Goal: Information Seeking & Learning: Find specific fact

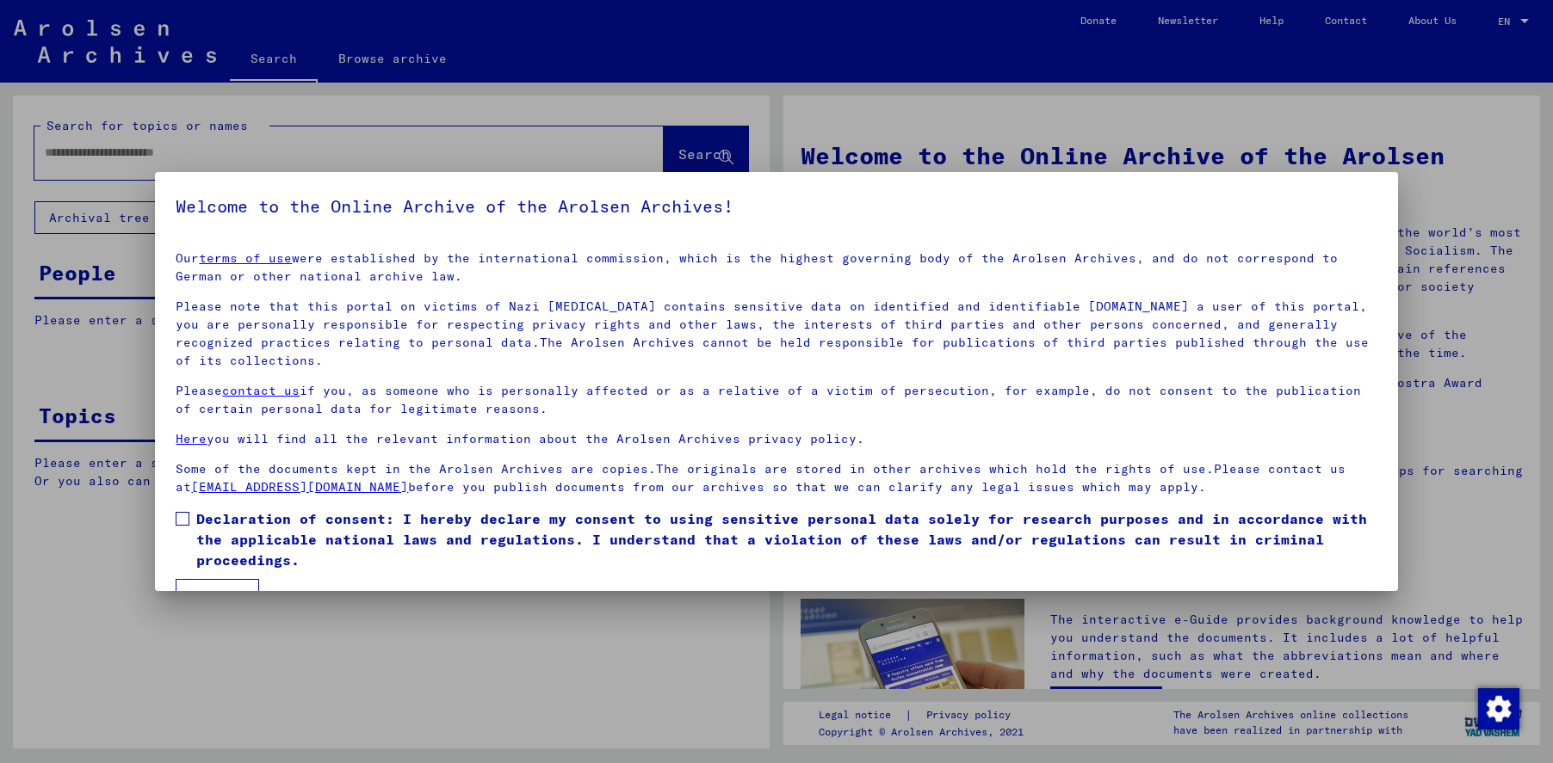
click at [182, 523] on span at bounding box center [183, 519] width 14 height 14
click at [208, 592] on div at bounding box center [776, 381] width 1553 height 763
click at [207, 584] on button "I agree" at bounding box center [217, 595] width 83 height 33
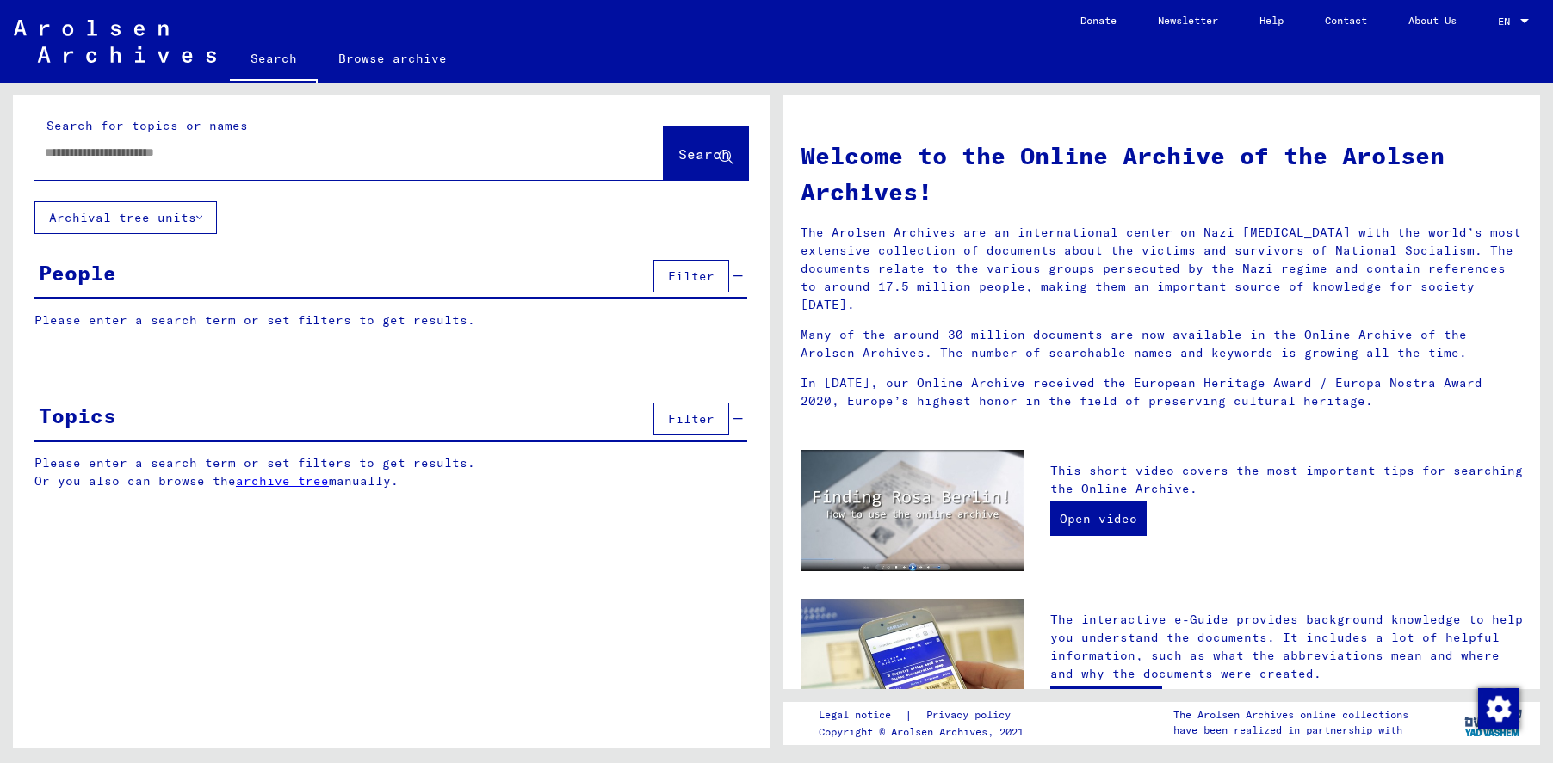
click at [104, 150] on input "text" at bounding box center [328, 153] width 567 height 18
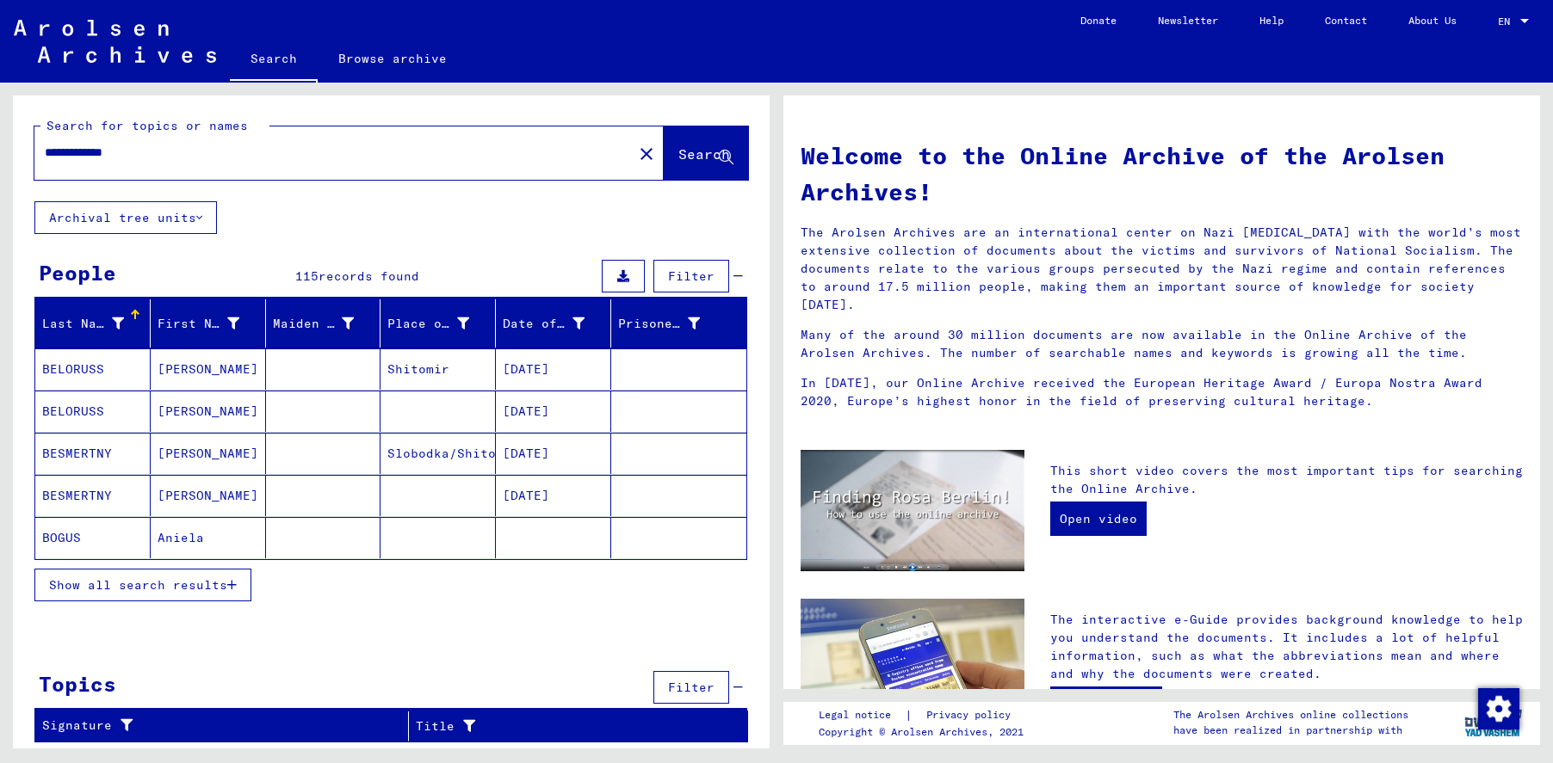
click at [211, 145] on input "**********" at bounding box center [328, 153] width 567 height 18
type input "**********"
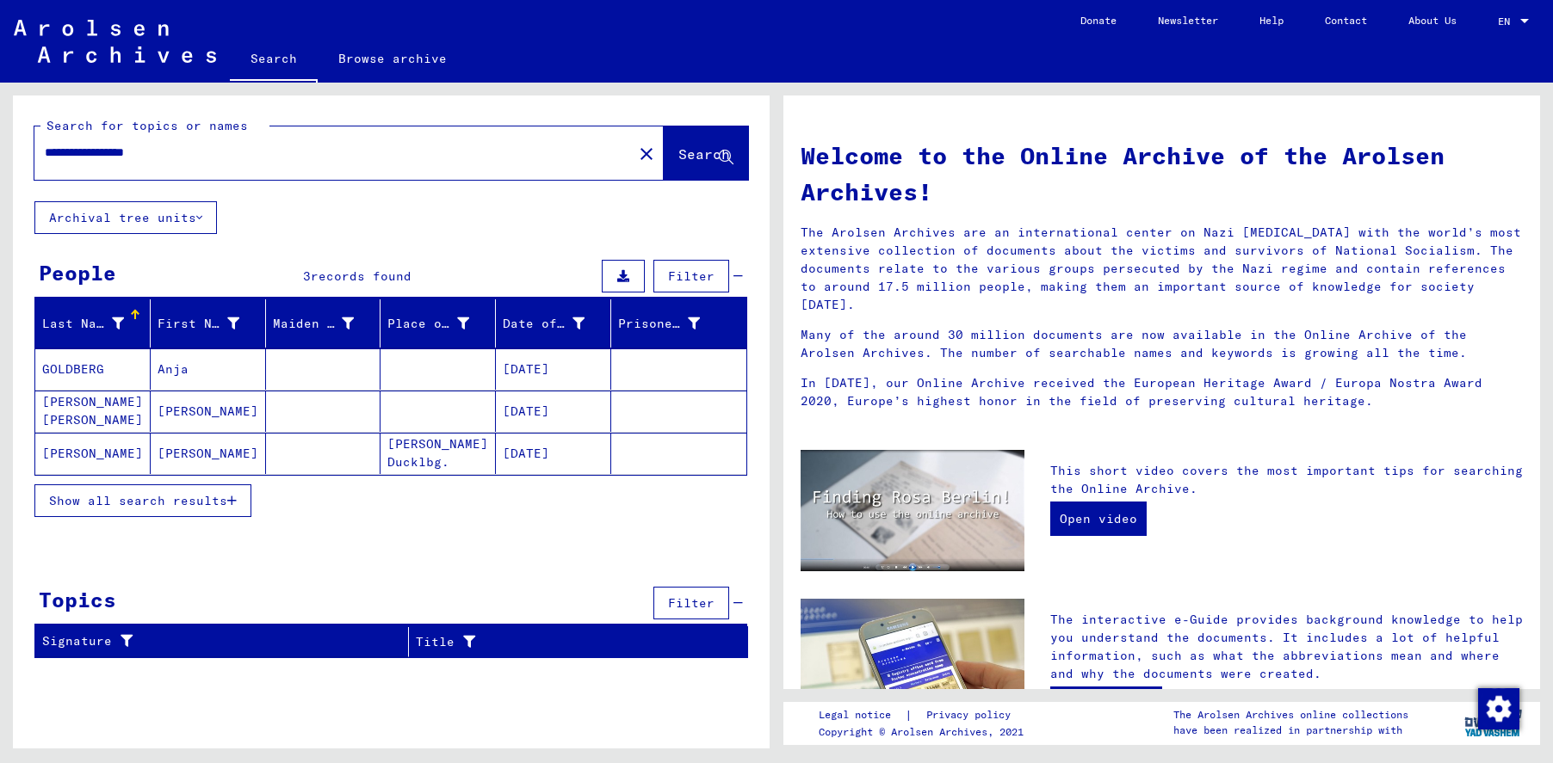
click at [97, 359] on mat-cell "GOLDBERG" at bounding box center [92, 369] width 115 height 41
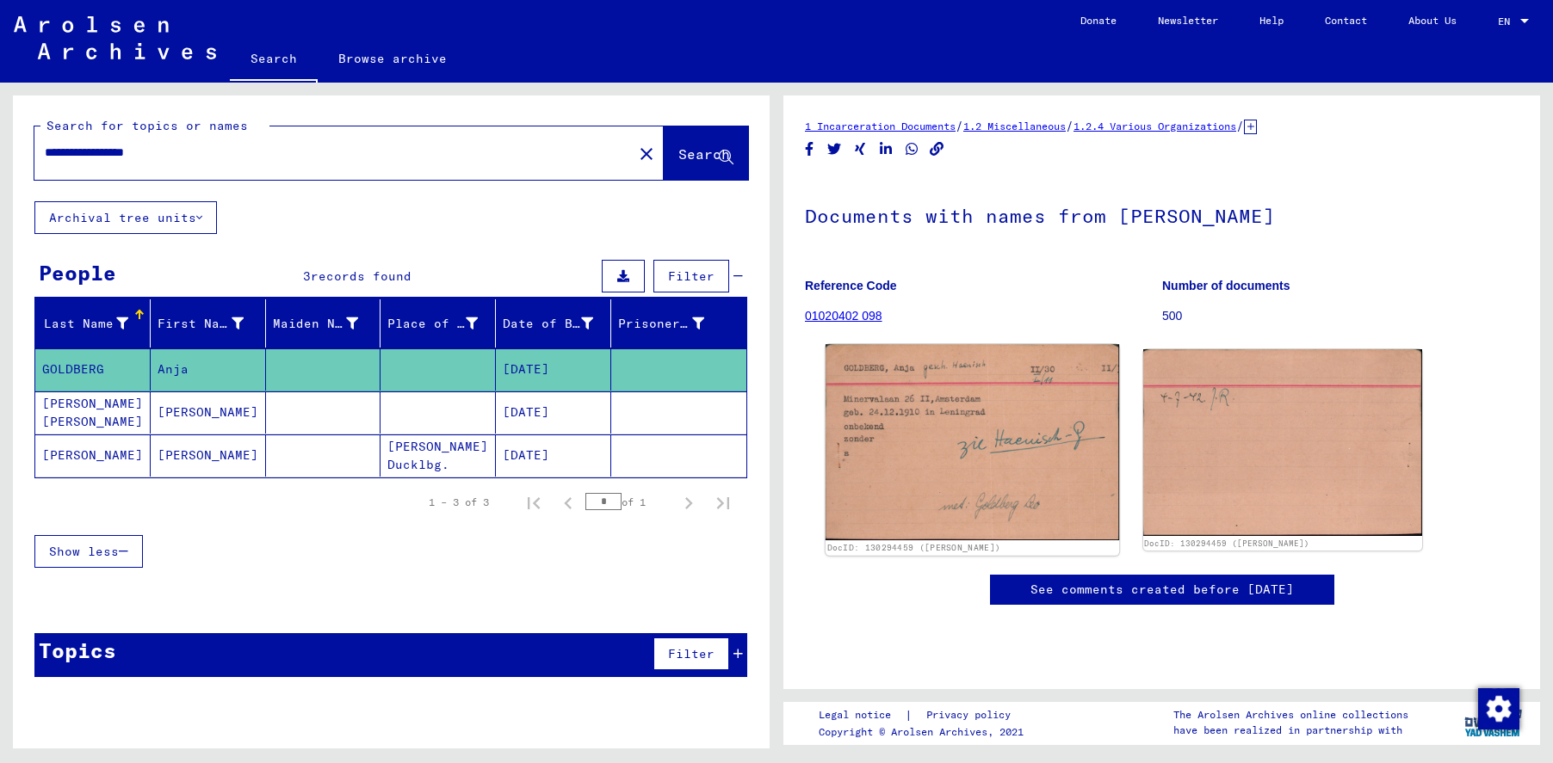
click at [978, 447] on img at bounding box center [972, 442] width 294 height 196
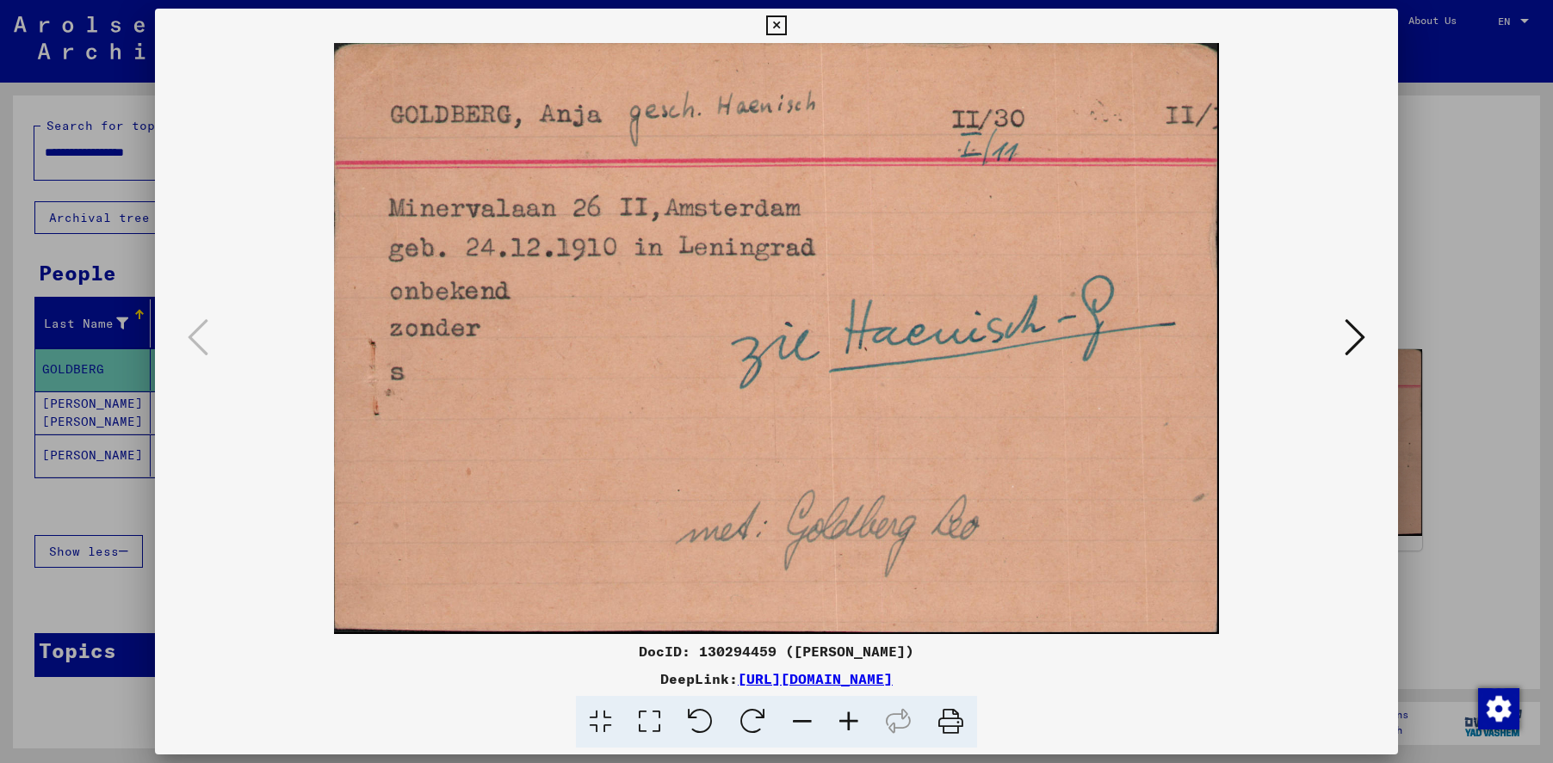
click at [1345, 337] on icon at bounding box center [1354, 337] width 21 height 41
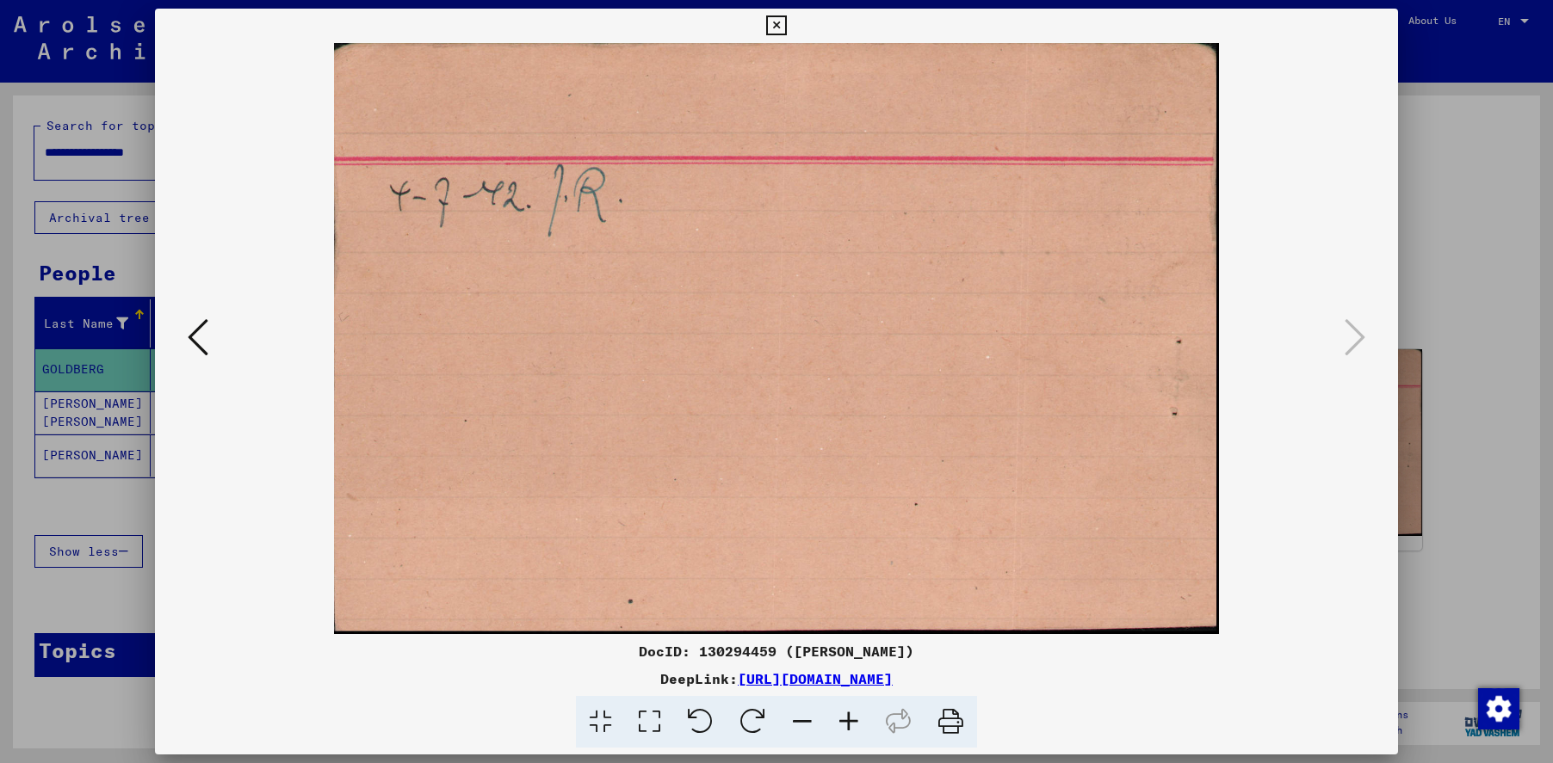
click at [774, 21] on icon at bounding box center [776, 25] width 20 height 21
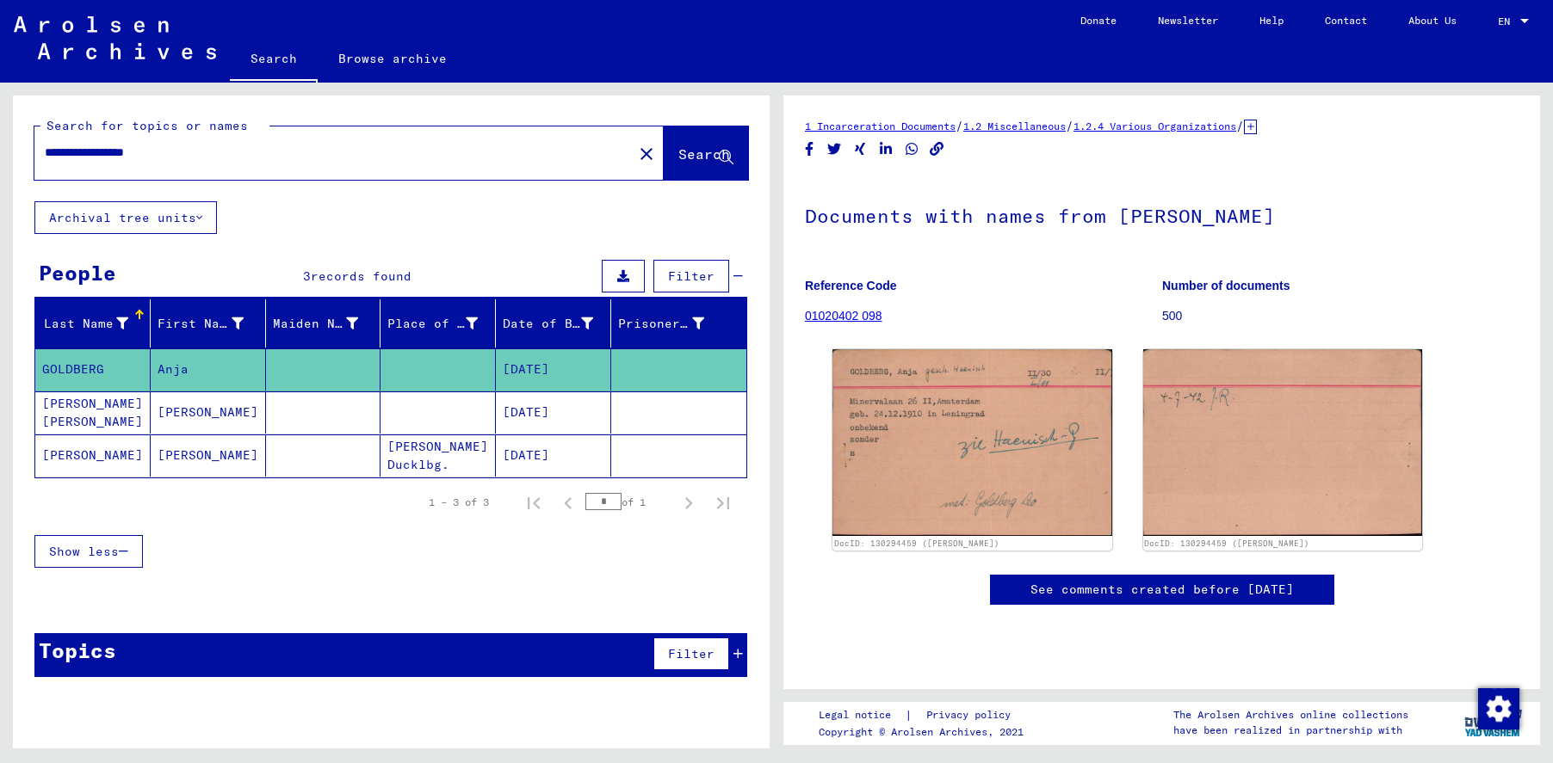
click at [71, 402] on mat-cell "[PERSON_NAME] [PERSON_NAME]" at bounding box center [92, 413] width 115 height 42
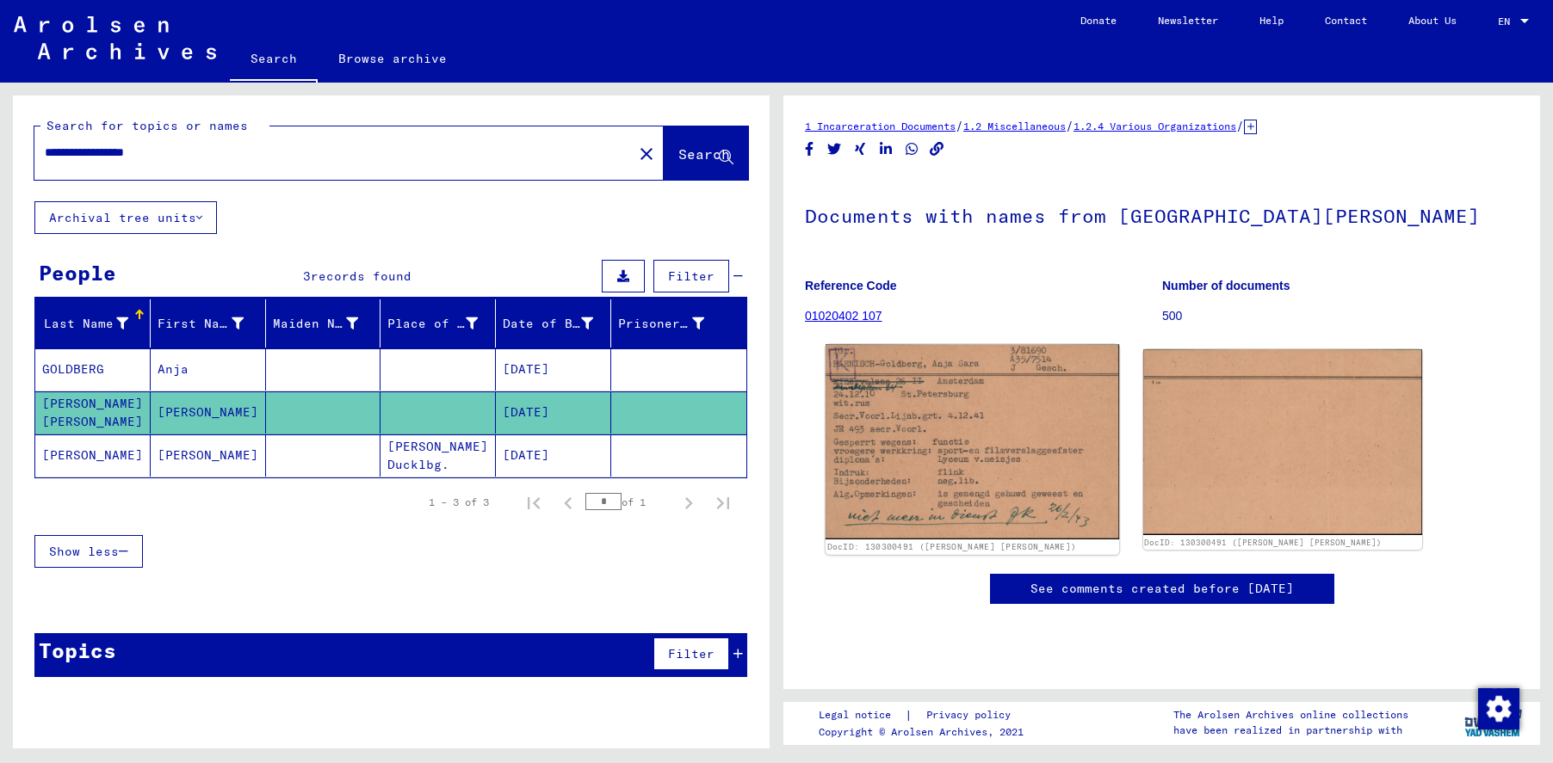
click at [961, 432] on img at bounding box center [972, 441] width 294 height 195
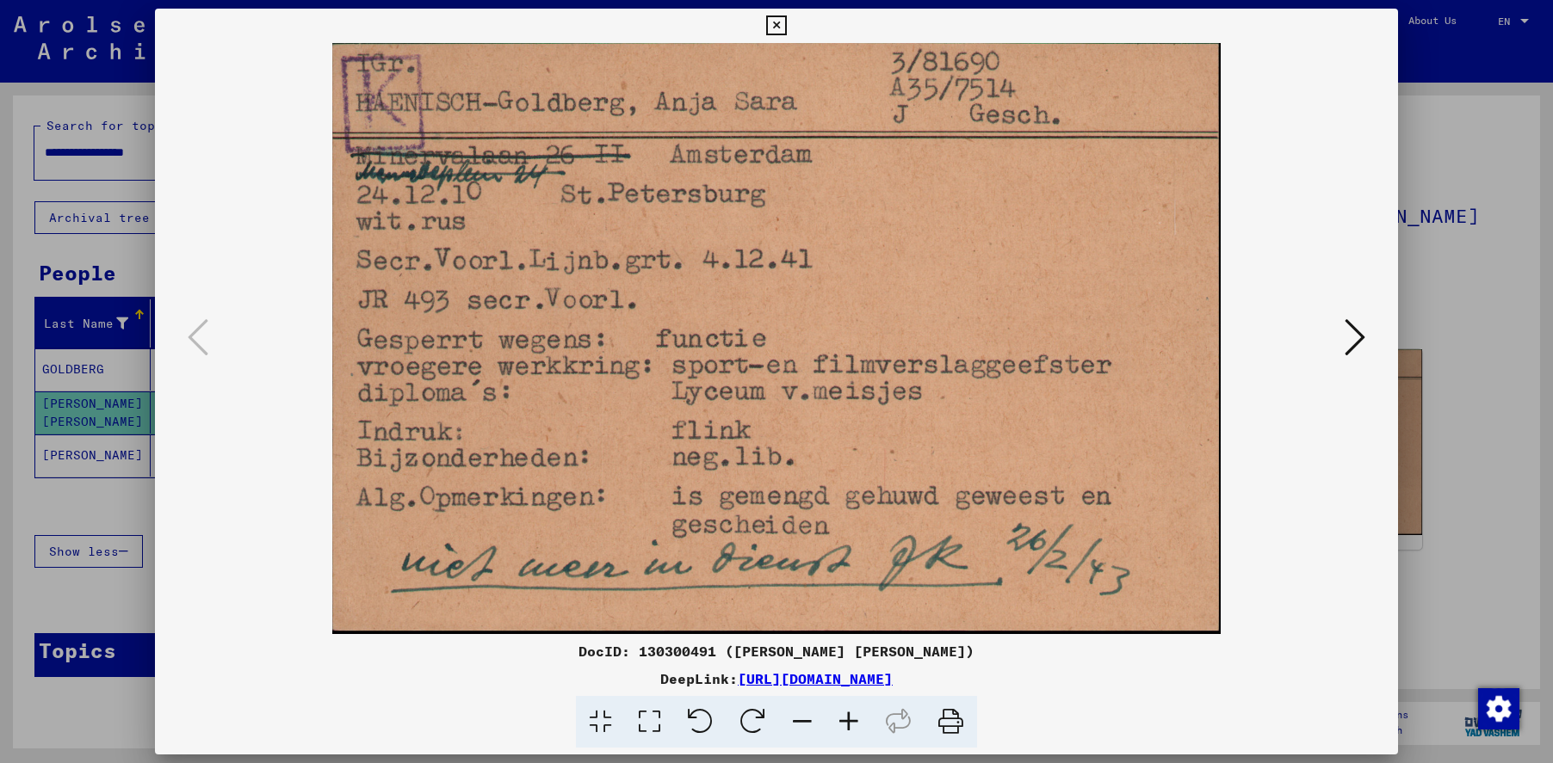
click at [771, 22] on icon at bounding box center [776, 25] width 20 height 21
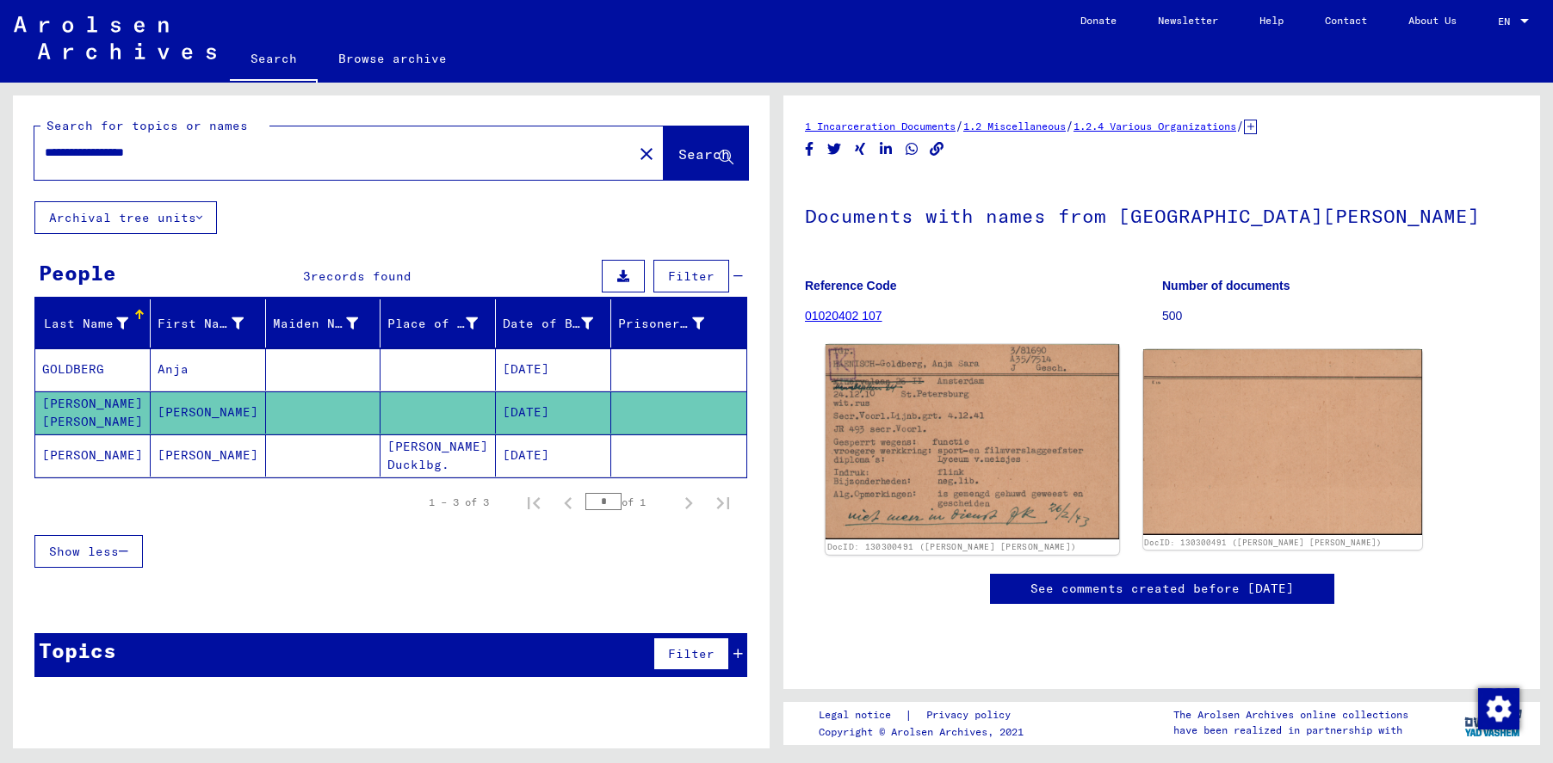
click at [941, 460] on img at bounding box center [972, 441] width 294 height 195
